Goal: Information Seeking & Learning: Find specific fact

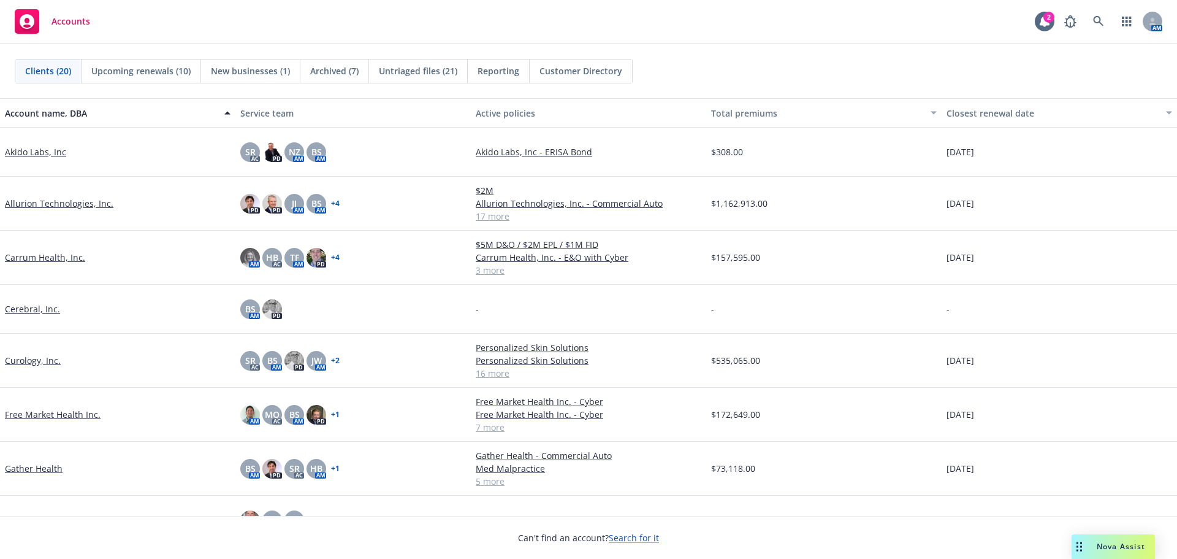
click at [1113, 543] on span "Nova Assist" at bounding box center [1121, 546] width 48 height 10
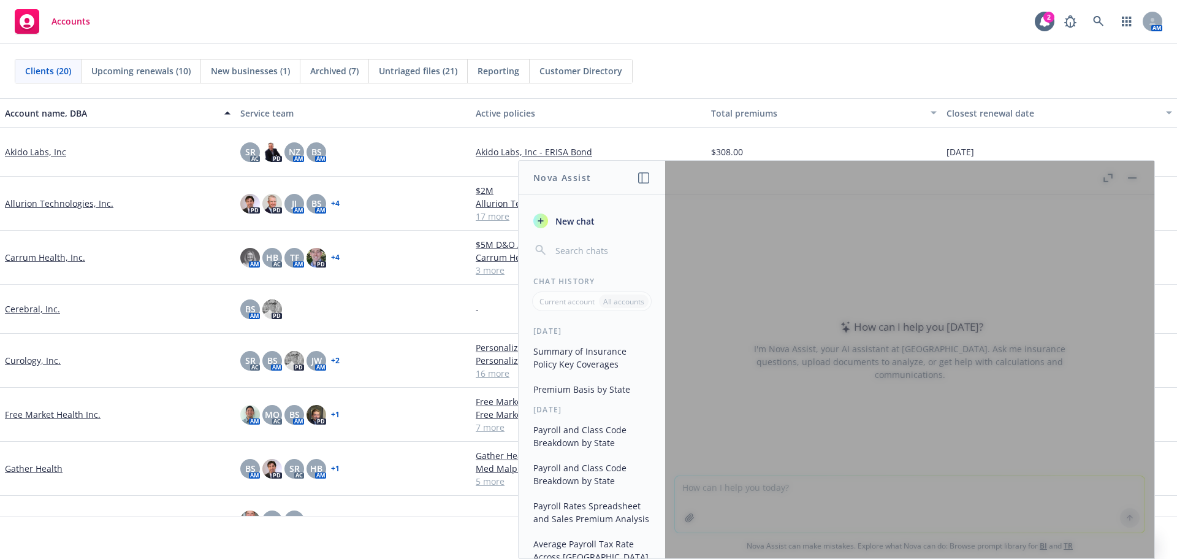
click at [611, 346] on button "Summary of Insurance Policy Key Coverages" at bounding box center [592, 357] width 127 height 33
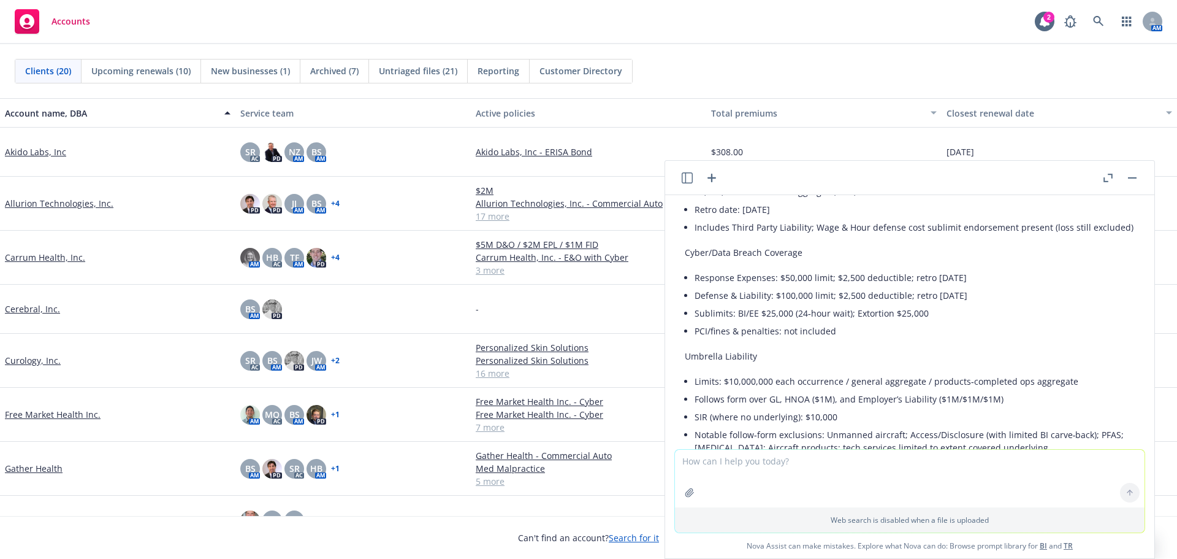
scroll to position [754, 0]
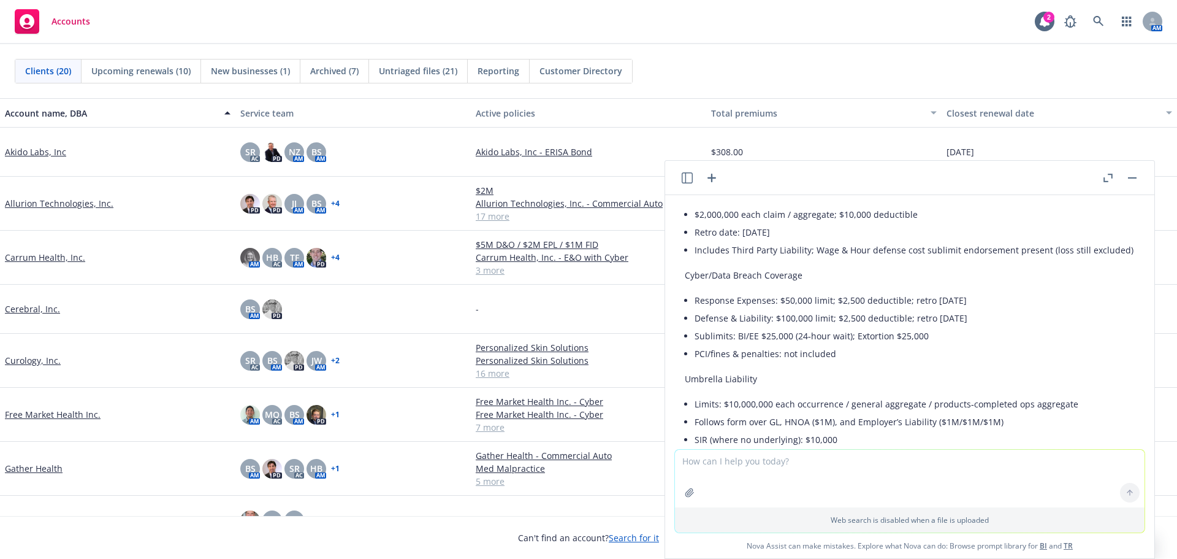
click at [684, 175] on icon "button" at bounding box center [687, 177] width 11 height 11
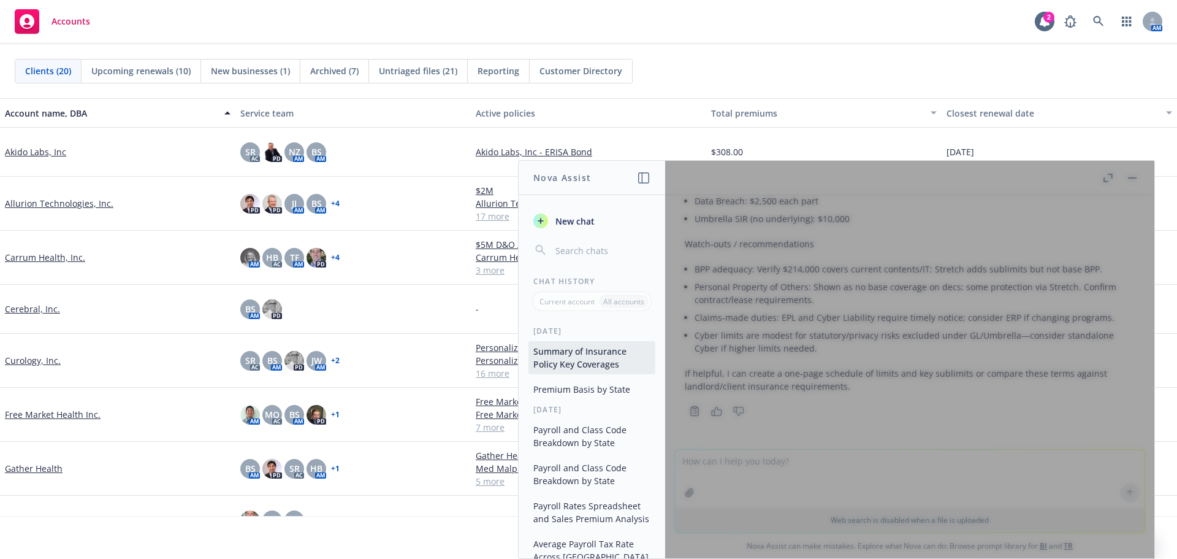
scroll to position [1121, 0]
click at [590, 392] on button "Premium Basis by State" at bounding box center [592, 389] width 127 height 20
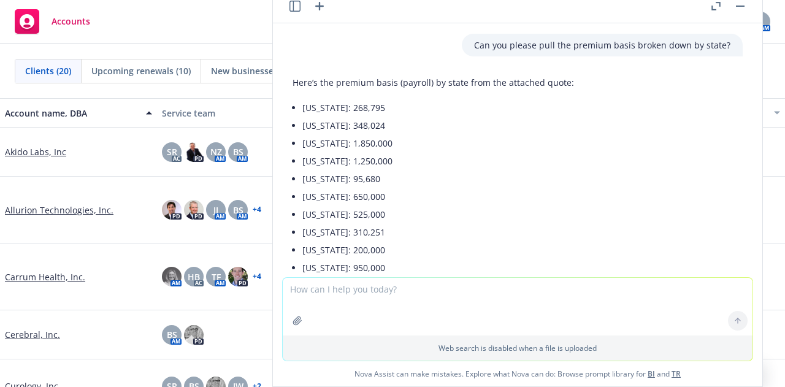
scroll to position [0, 0]
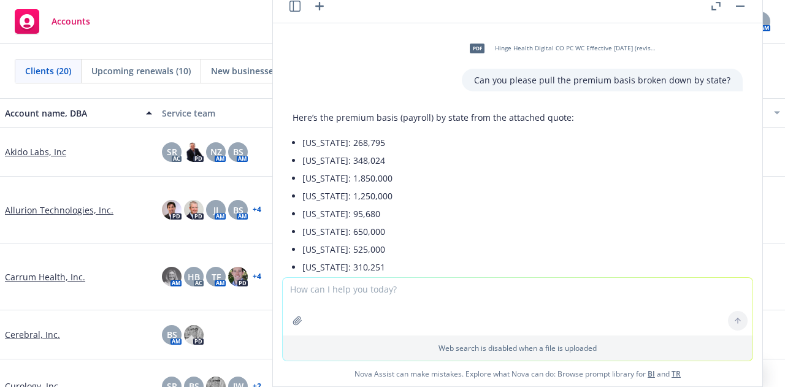
click at [297, 3] on icon "button" at bounding box center [294, 6] width 11 height 11
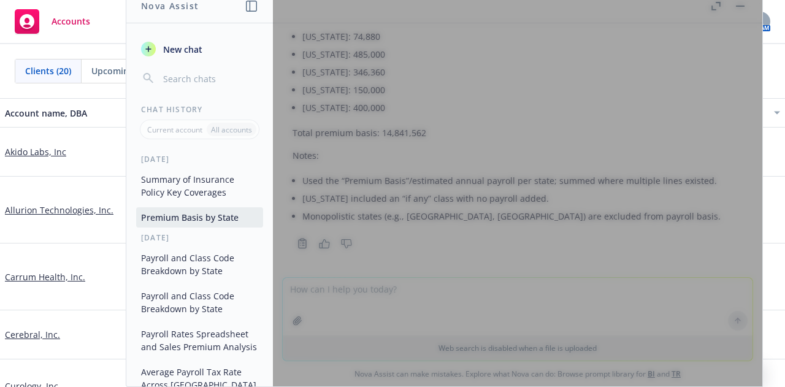
scroll to position [625, 0]
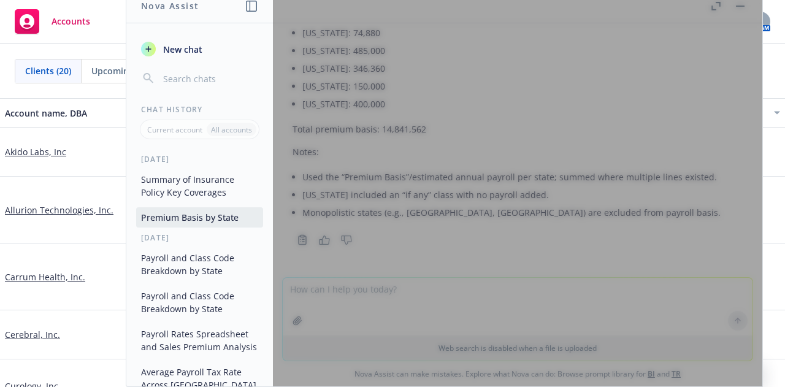
click at [202, 177] on button "Summary of Insurance Policy Key Coverages" at bounding box center [199, 185] width 127 height 33
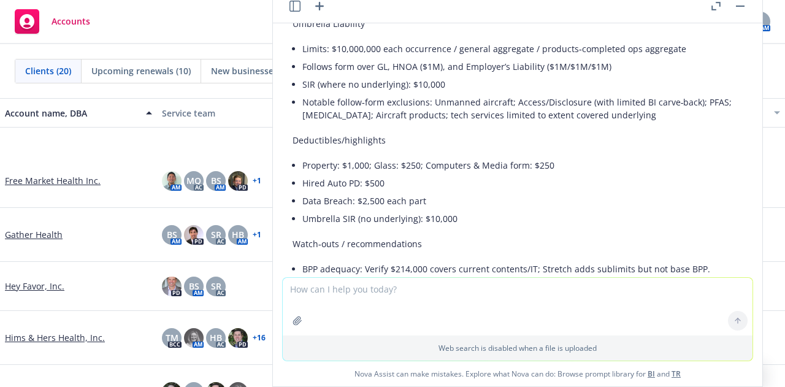
scroll to position [307, 0]
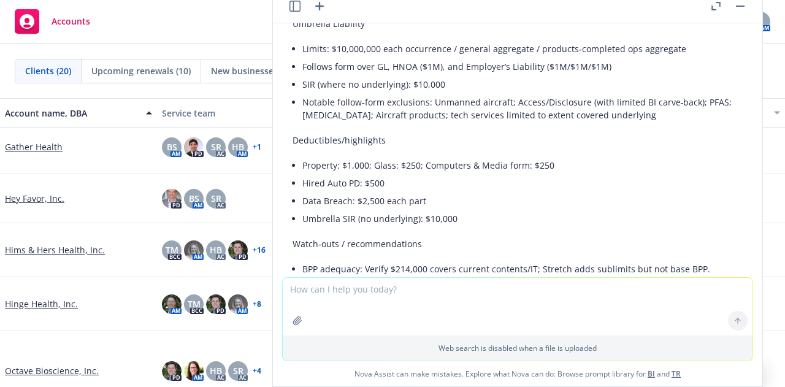
click at [66, 305] on link "Hinge Health, Inc." at bounding box center [41, 303] width 73 height 13
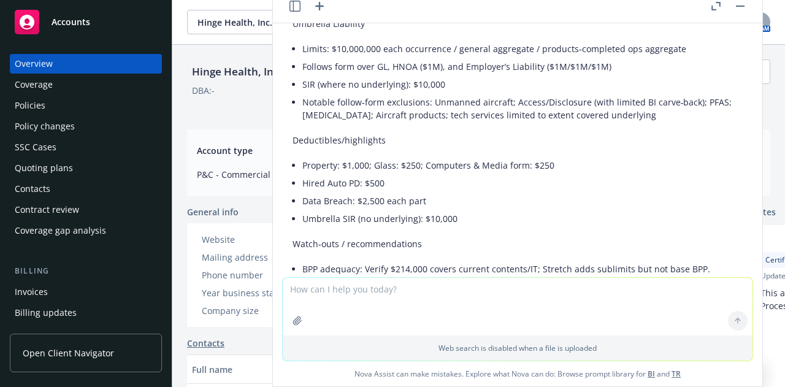
click at [26, 113] on div "Policies" at bounding box center [30, 106] width 31 height 20
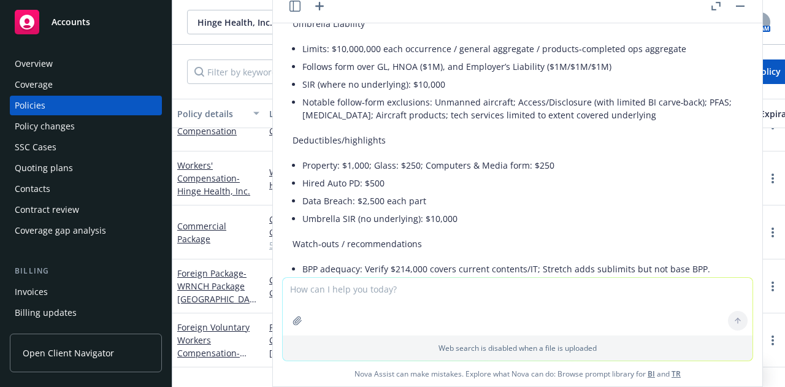
scroll to position [368, 0]
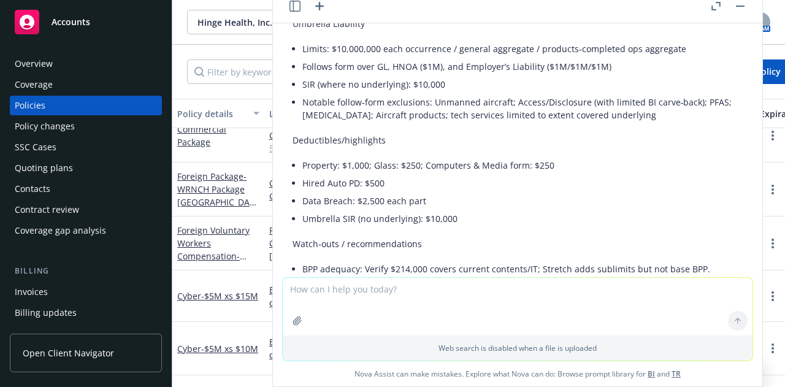
click at [745, 12] on button at bounding box center [740, 6] width 15 height 15
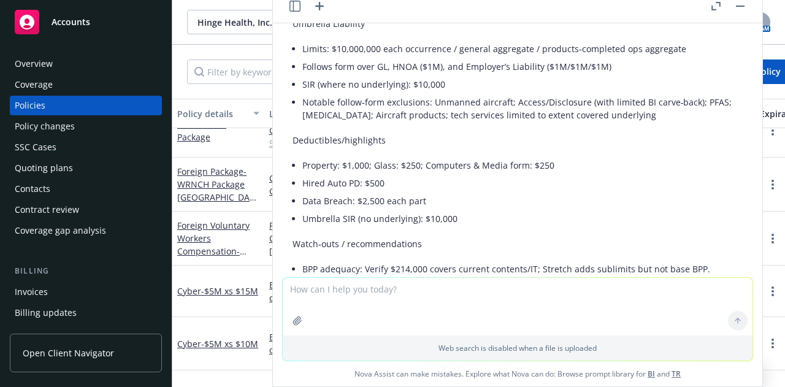
scroll to position [429, 0]
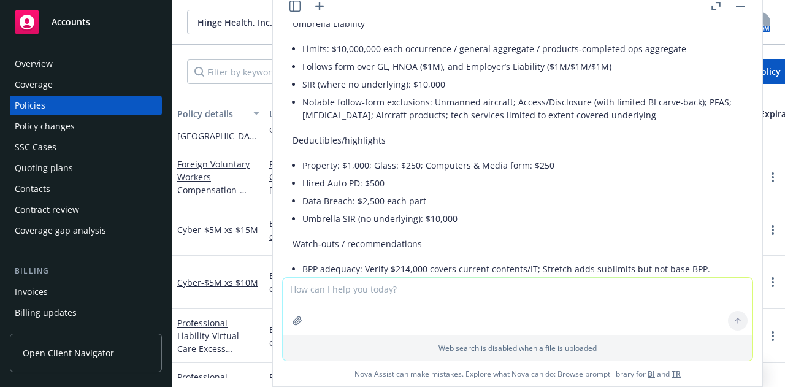
click at [738, 6] on rect "button" at bounding box center [740, 6] width 9 height 1
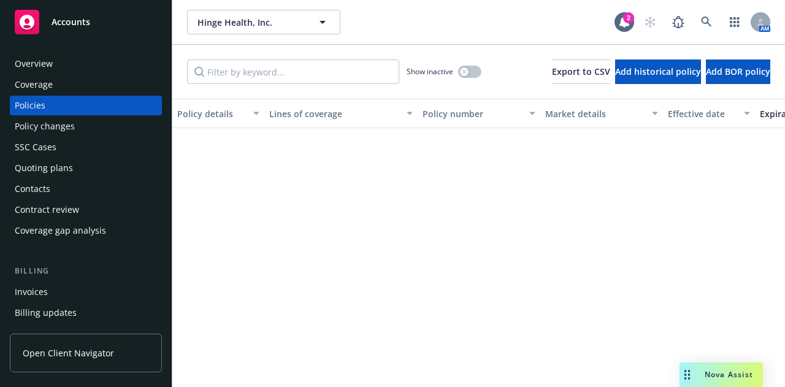
scroll to position [429, 0]
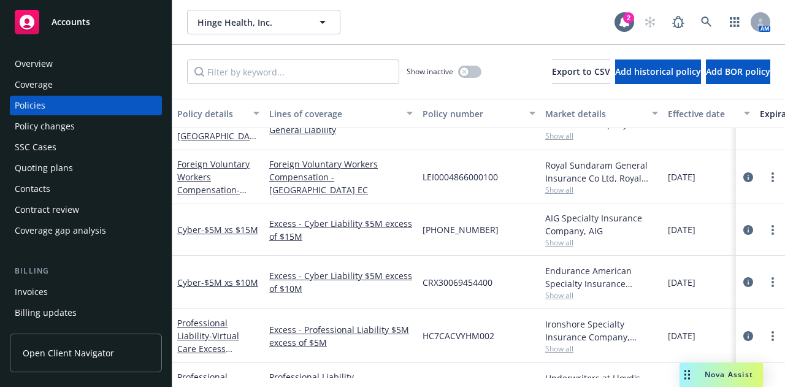
click at [720, 365] on div "Nova Assist" at bounding box center [720, 374] width 83 height 25
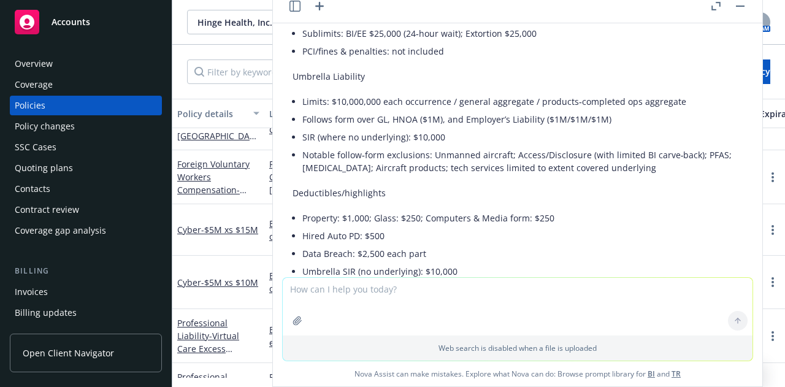
scroll to position [569, 0]
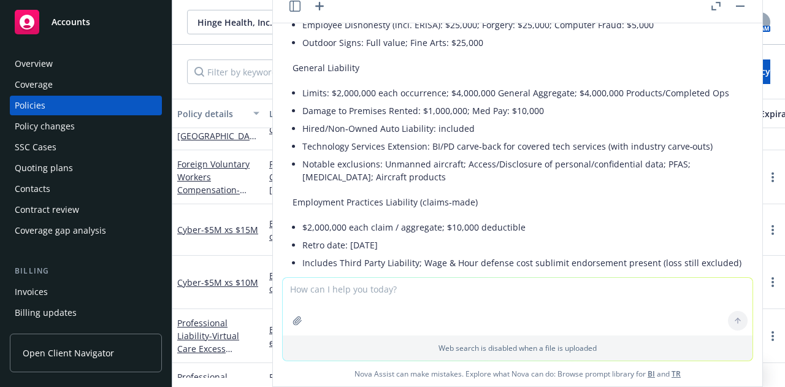
click at [293, 7] on icon "button" at bounding box center [294, 6] width 11 height 11
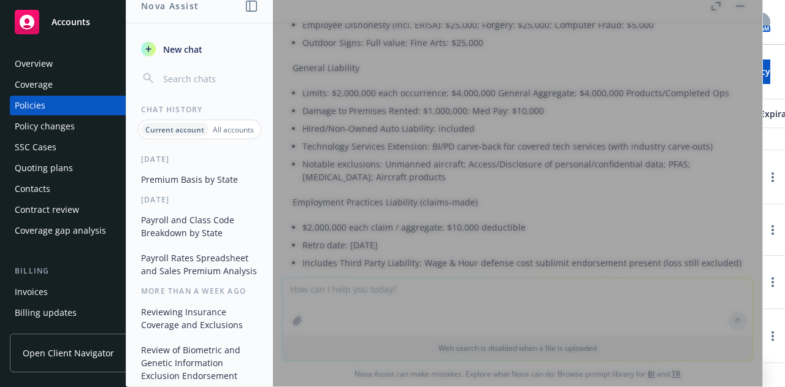
click at [200, 52] on span "New chat" at bounding box center [182, 49] width 42 height 13
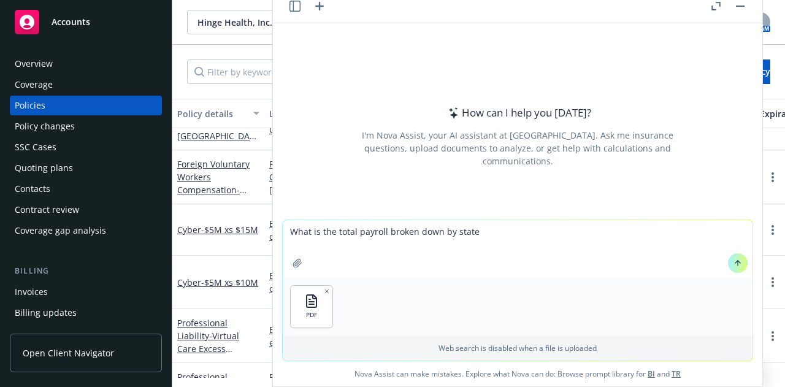
type textarea "What is the total payroll broken down by state?"
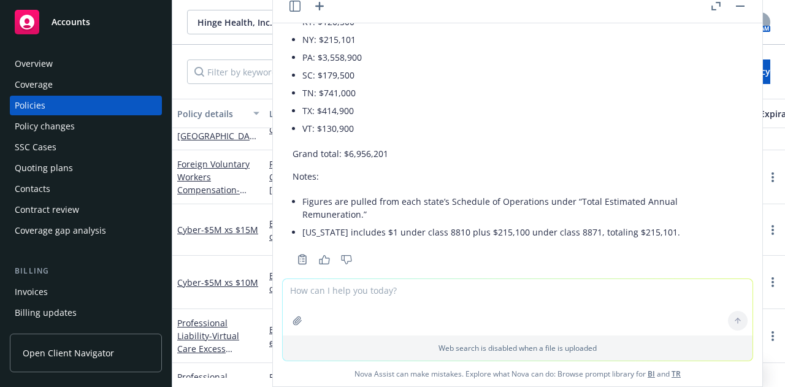
scroll to position [228, 0]
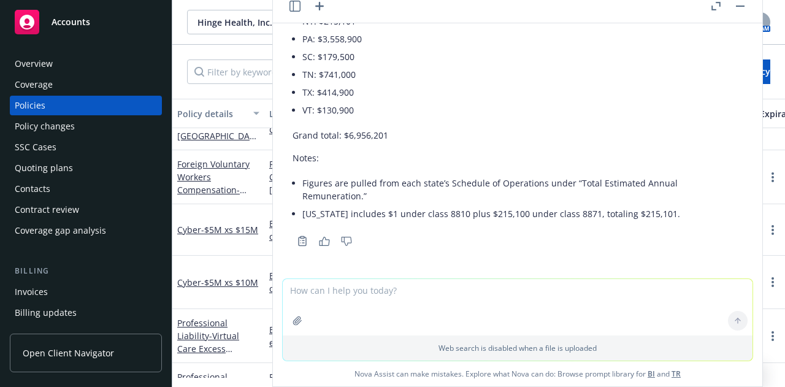
click at [355, 200] on li "Figures are pulled from each state’s Schedule of Operations under “Total Estima…" at bounding box center [522, 189] width 440 height 31
click at [364, 180] on li "Figures are pulled from each state’s Schedule of Operations under “Total Estima…" at bounding box center [522, 189] width 440 height 31
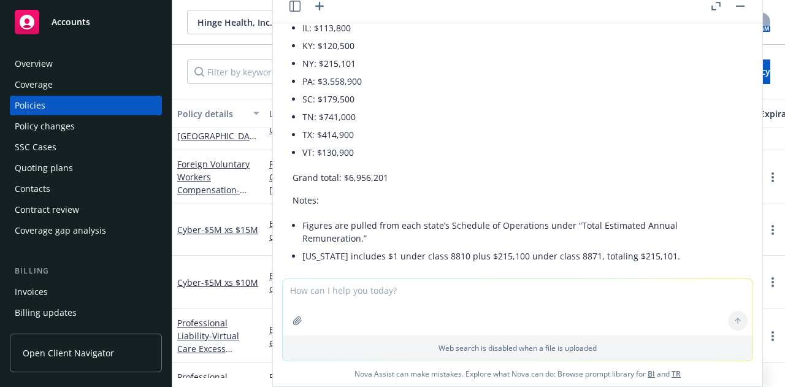
scroll to position [167, 0]
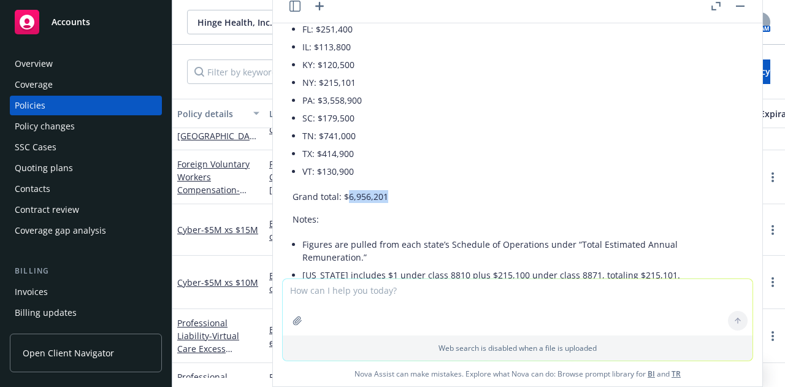
drag, startPoint x: 395, startPoint y: 197, endPoint x: 346, endPoint y: 194, distance: 49.1
click at [346, 194] on p "Grand total: $6,956,201" at bounding box center [517, 196] width 450 height 13
copy p "6,956,201"
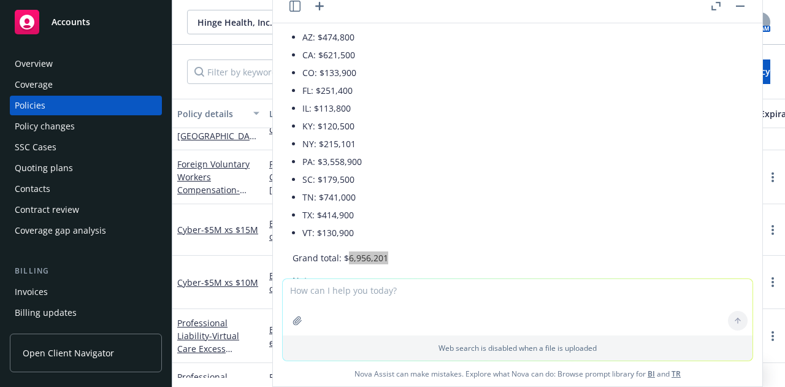
scroll to position [0, 0]
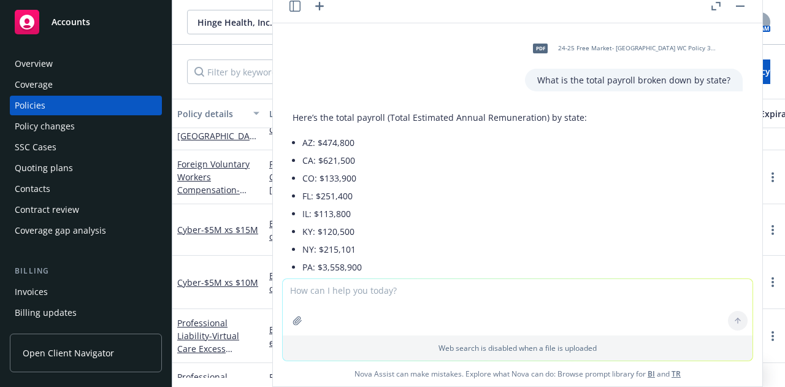
click at [573, 48] on span "24-25 Free Market- [GEOGRAPHIC_DATA] WC Policy 34WECAH8DB8.pdf" at bounding box center [638, 48] width 161 height 8
click at [307, 4] on div at bounding box center [307, 6] width 39 height 15
click at [296, 10] on icon "button" at bounding box center [294, 6] width 11 height 11
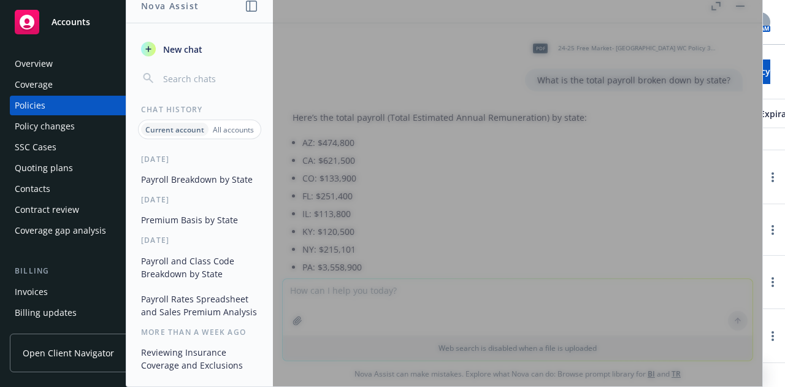
click at [222, 124] on p "All accounts" at bounding box center [233, 129] width 41 height 10
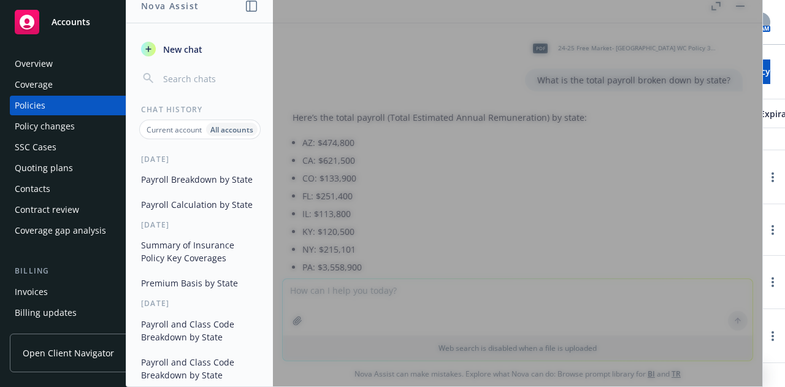
click at [190, 268] on button "Summary of Insurance Policy Key Coverages" at bounding box center [199, 251] width 127 height 33
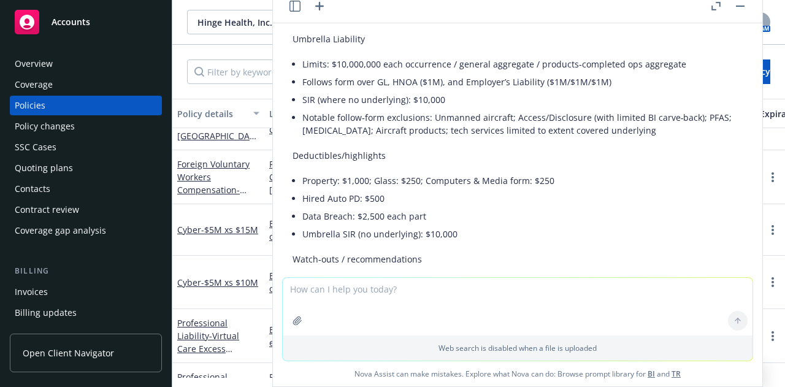
scroll to position [858, 0]
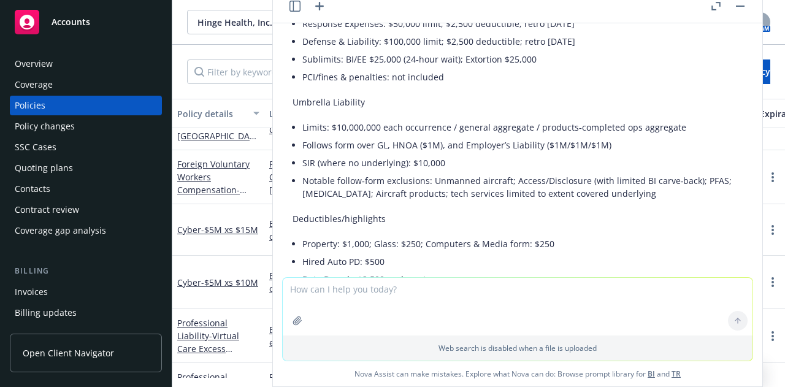
click at [411, 172] on li "SIR (where no underlying): $10,000" at bounding box center [522, 163] width 440 height 18
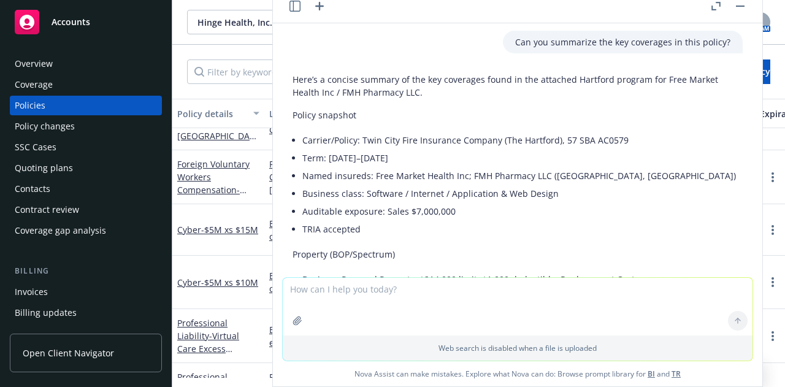
scroll to position [0, 0]
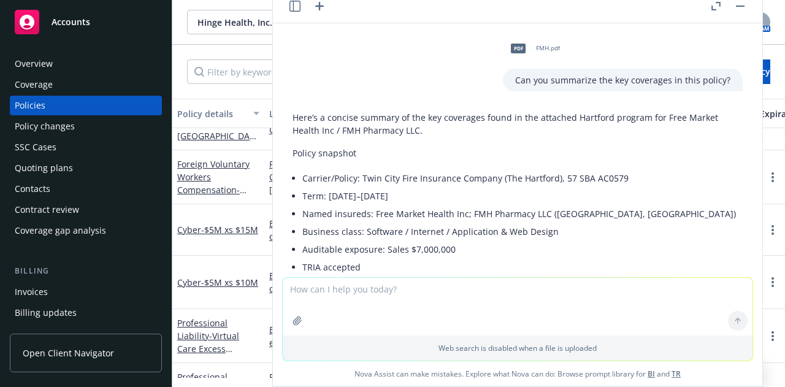
click at [536, 43] on div "pdf FMH.pdf" at bounding box center [532, 48] width 59 height 31
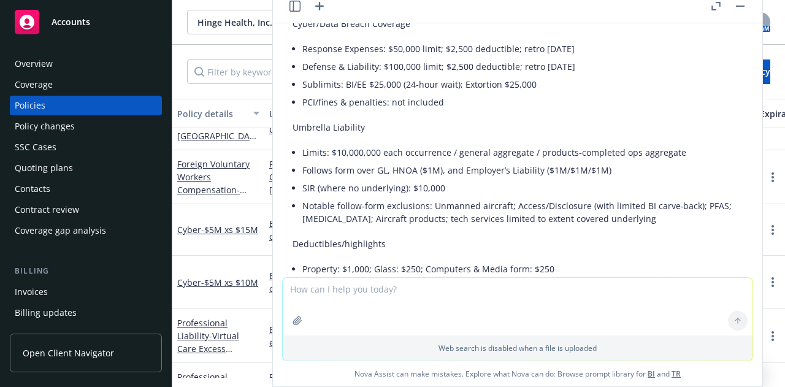
scroll to position [814, 0]
